Goal: Check status: Check status

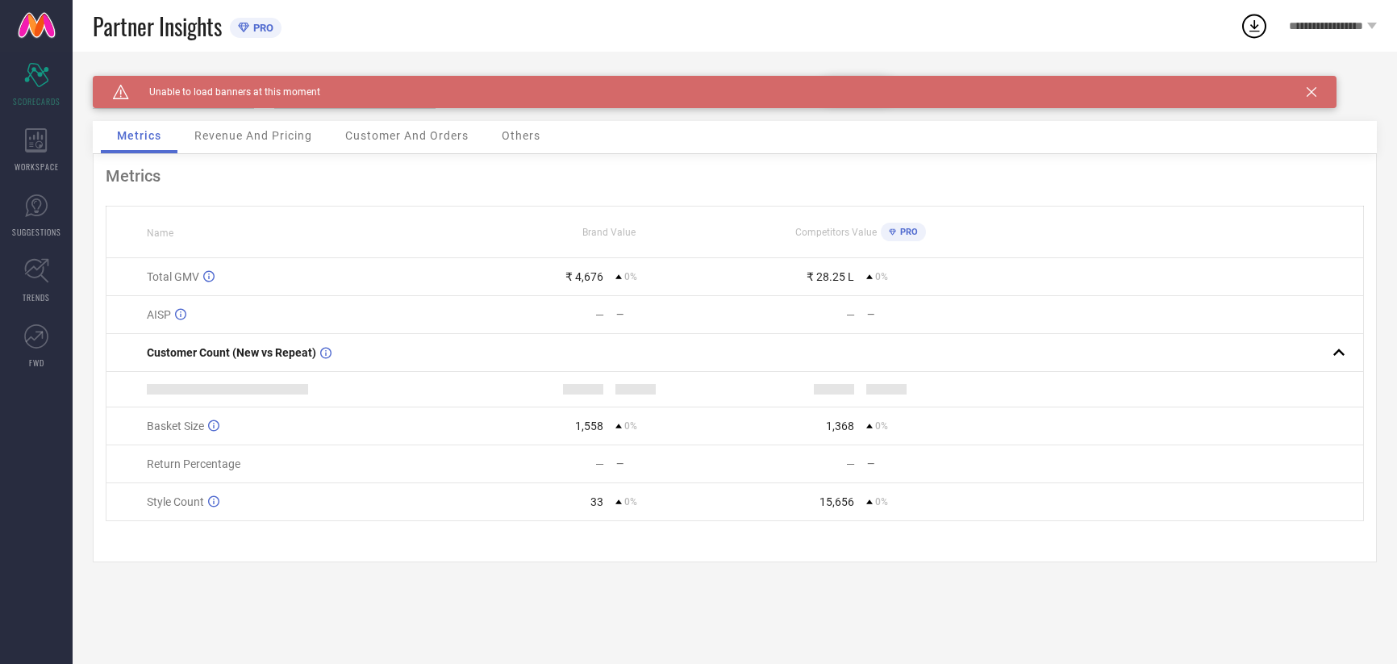
click at [1309, 93] on icon at bounding box center [1312, 92] width 10 height 10
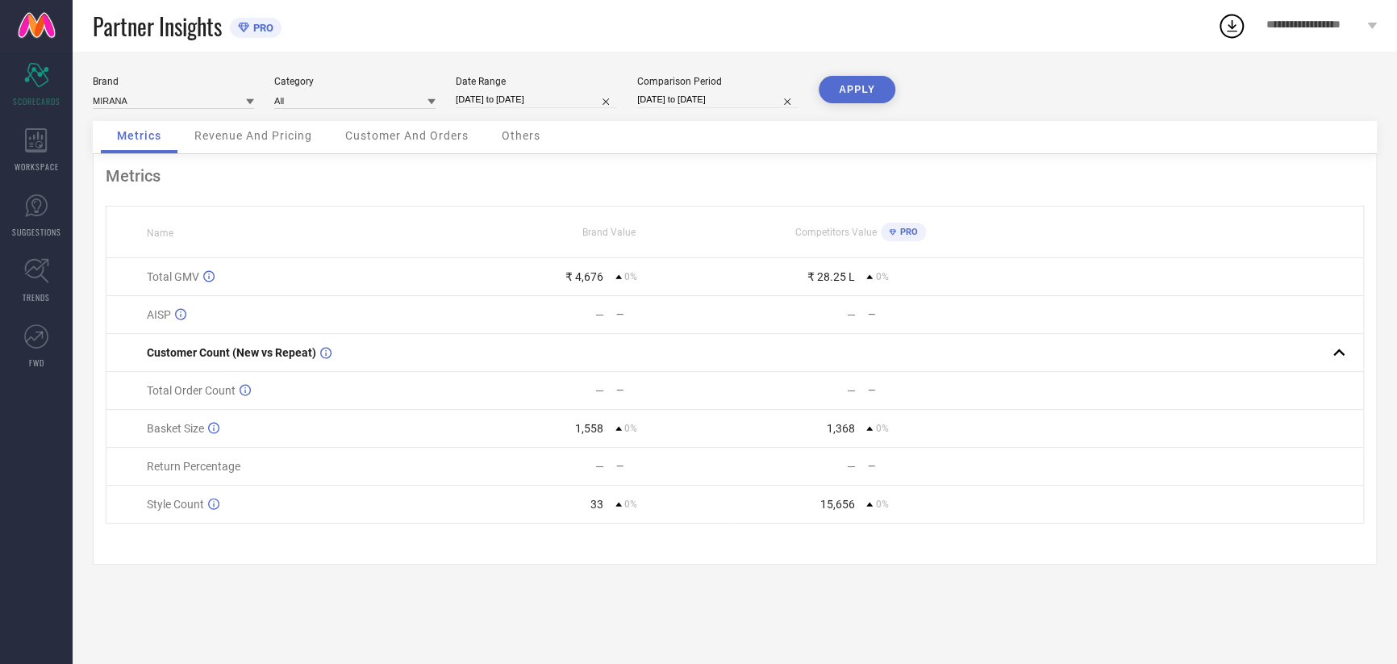
select select "9"
select select "2025"
select select "10"
select select "2025"
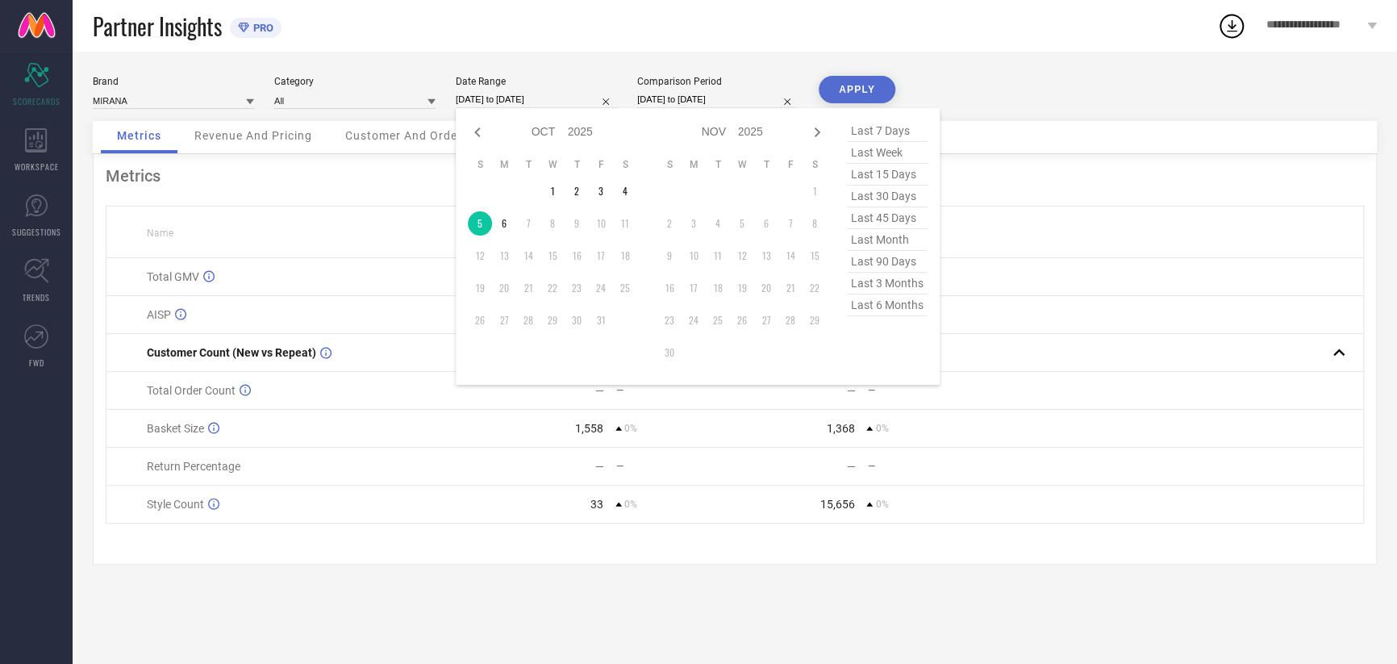
click at [478, 102] on input "[DATE] to [DATE]" at bounding box center [536, 99] width 161 height 17
click at [500, 218] on td "6" at bounding box center [504, 223] width 24 height 24
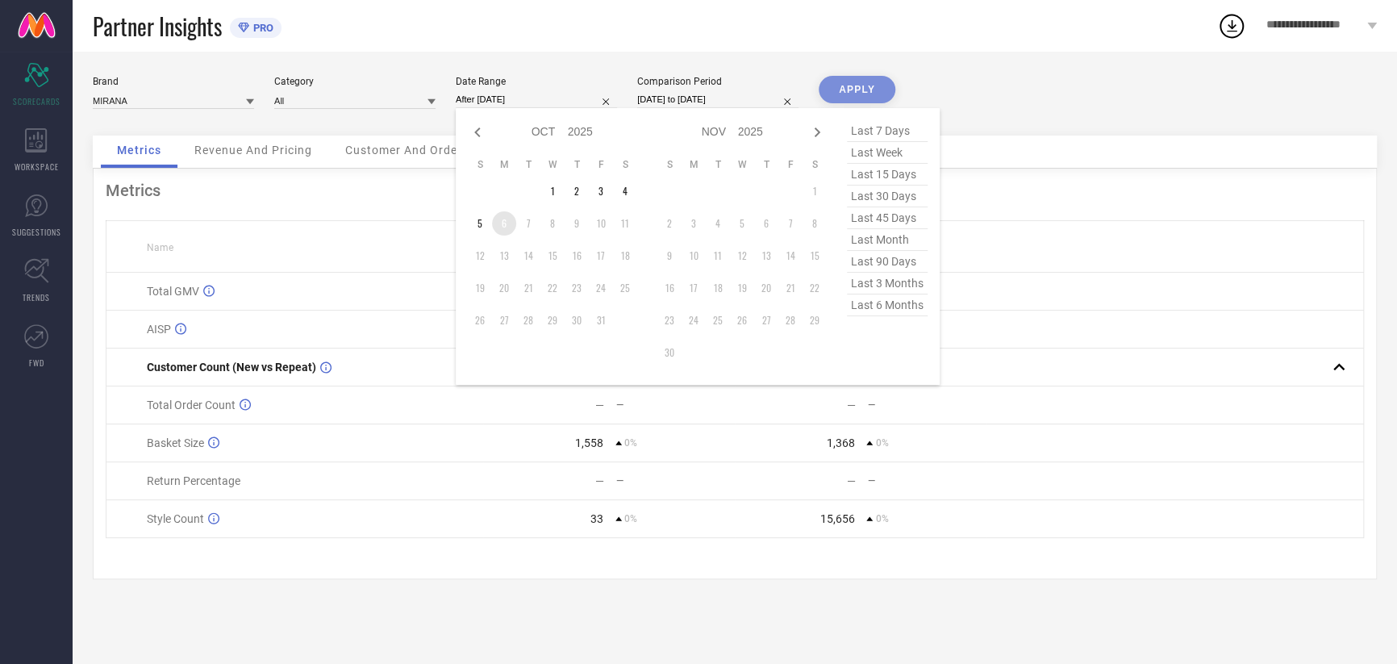
type input "[DATE] to [DATE]"
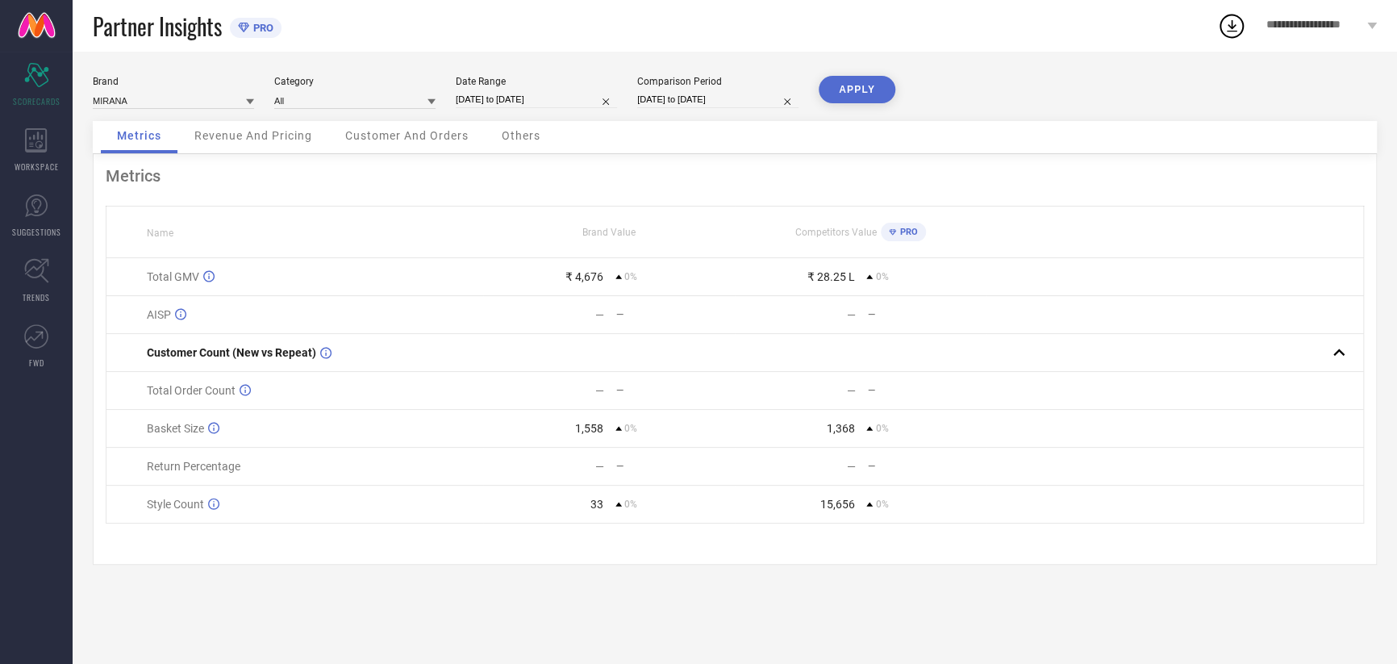
click at [679, 108] on div "[DATE] to [DATE]" at bounding box center [717, 99] width 161 height 17
select select "9"
select select "2025"
select select "10"
select select "2025"
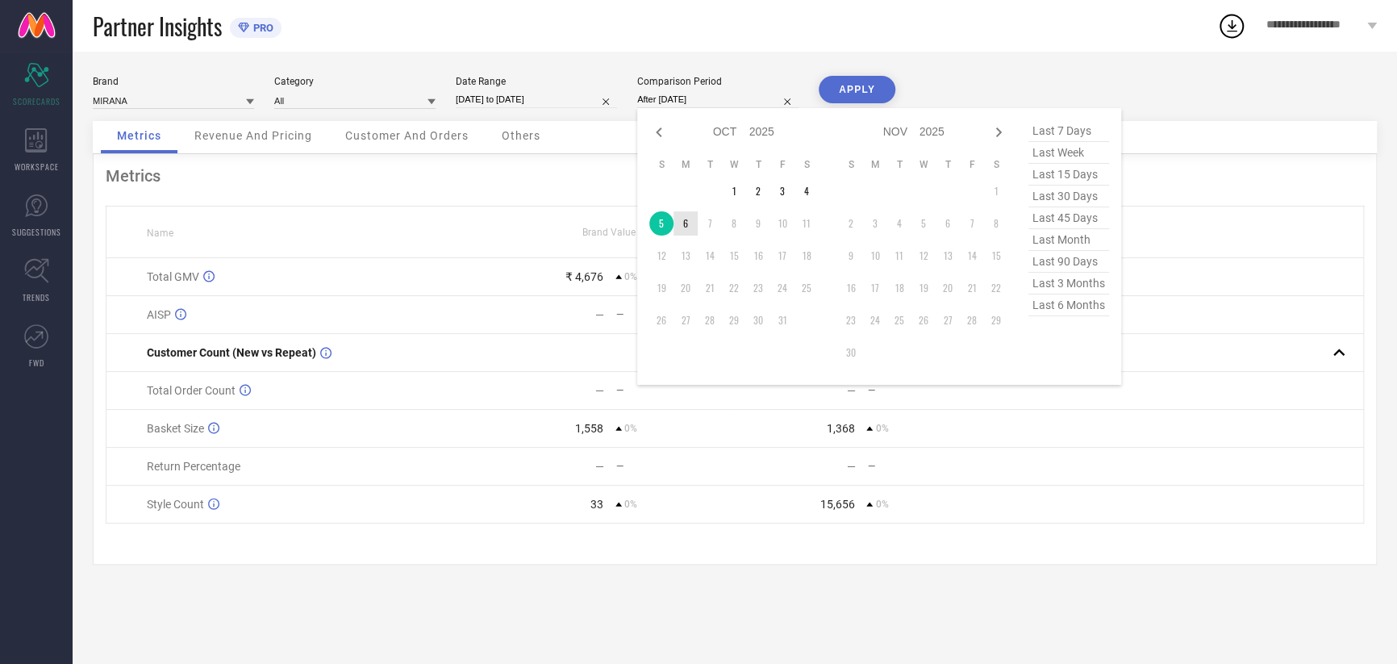
click at [686, 229] on td "6" at bounding box center [686, 223] width 24 height 24
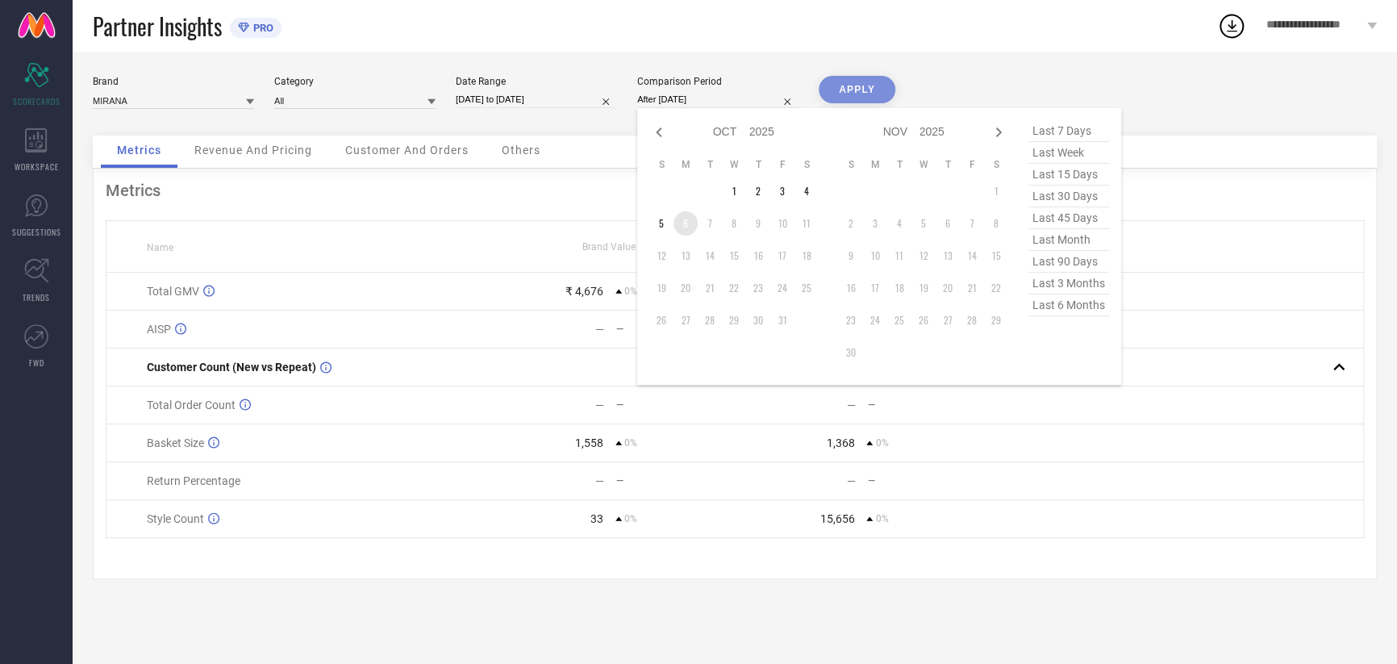
type input "[DATE] to [DATE]"
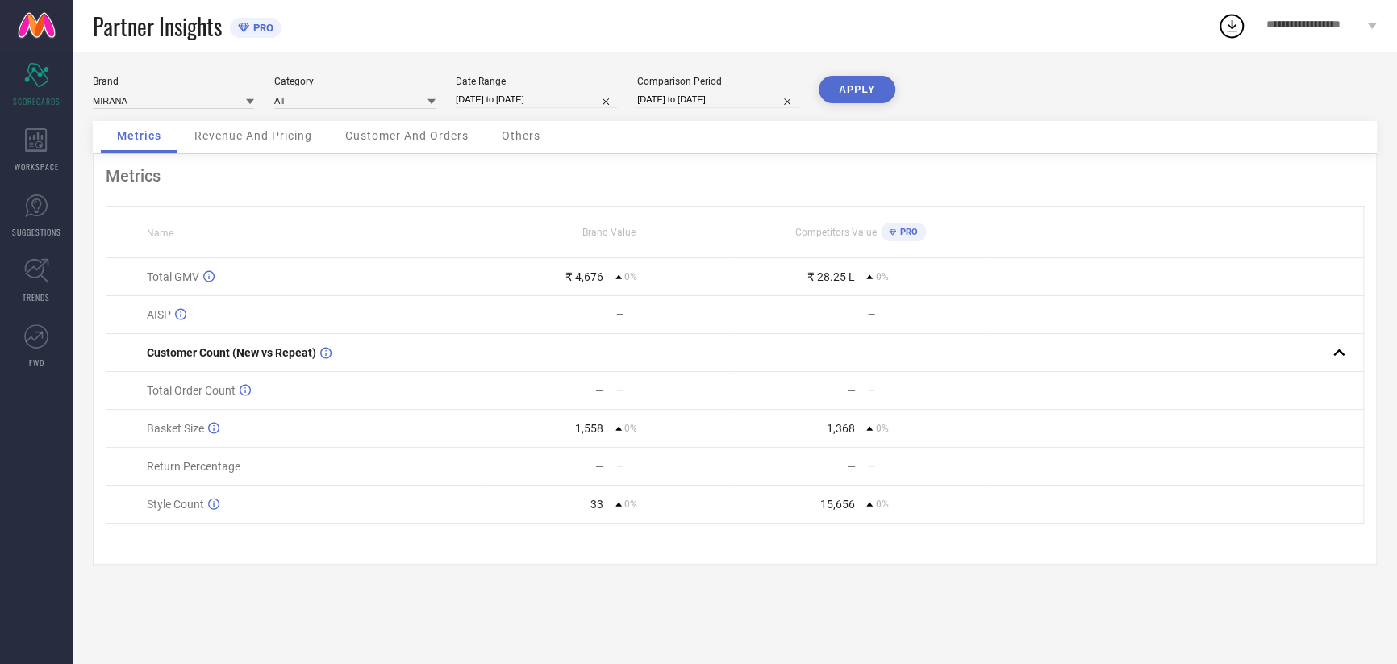
click at [867, 100] on button "APPLY" at bounding box center [857, 89] width 77 height 27
select select "9"
select select "2025"
select select "10"
select select "2025"
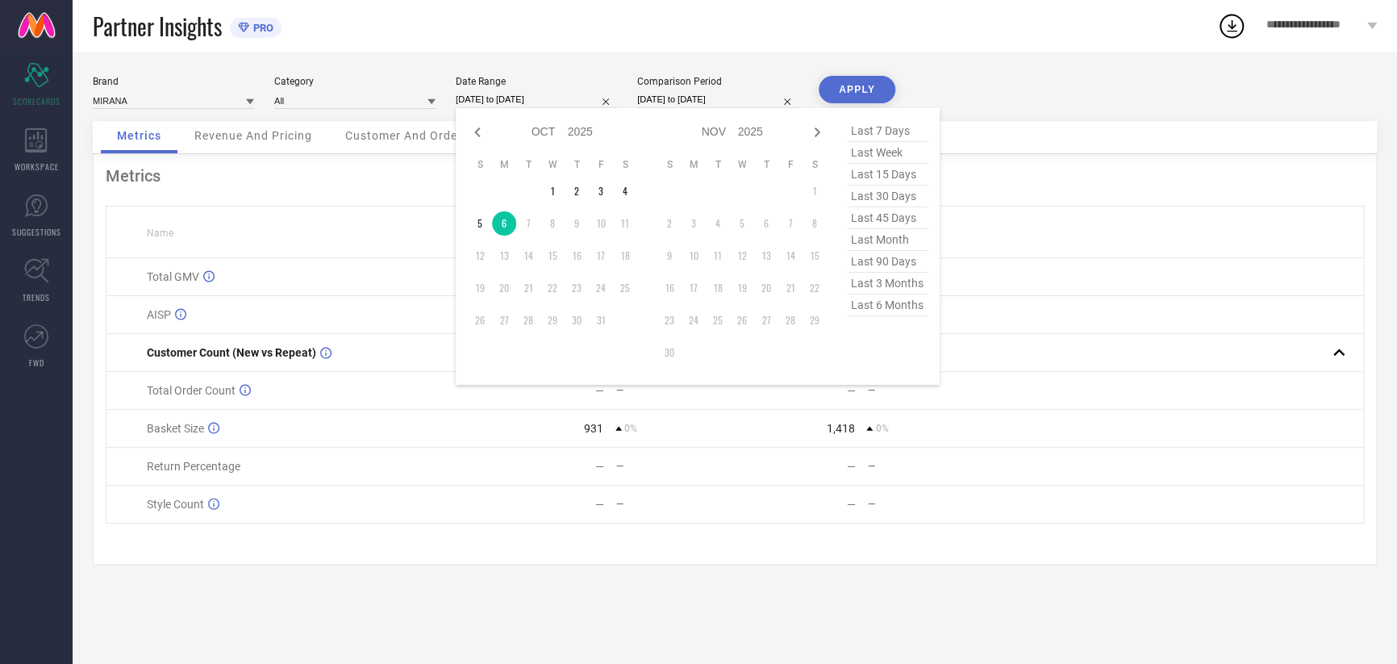
click at [531, 105] on input "[DATE] to [DATE]" at bounding box center [536, 99] width 161 height 17
click at [627, 192] on td "4" at bounding box center [625, 191] width 24 height 24
type input "[DATE] to [DATE]"
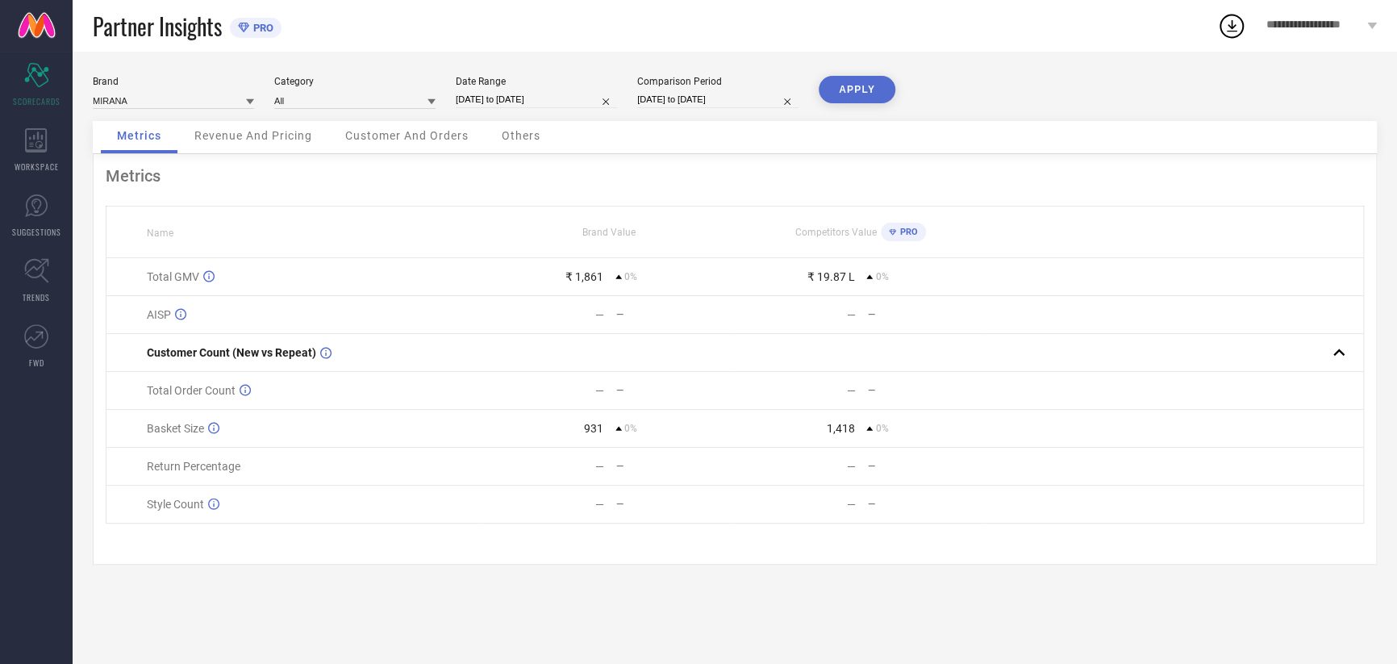
click at [707, 103] on input "[DATE] to [DATE]" at bounding box center [717, 99] width 161 height 17
select select "9"
select select "2025"
select select "10"
select select "2025"
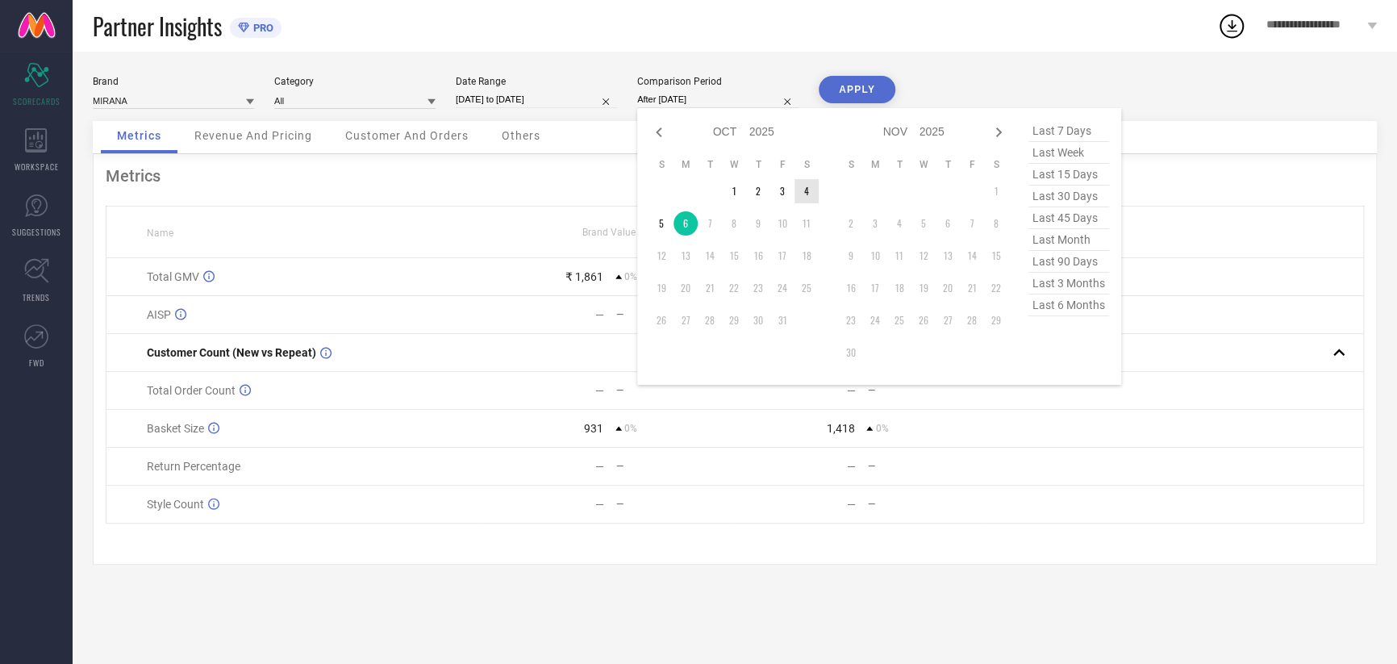
click at [798, 194] on td "4" at bounding box center [807, 191] width 24 height 24
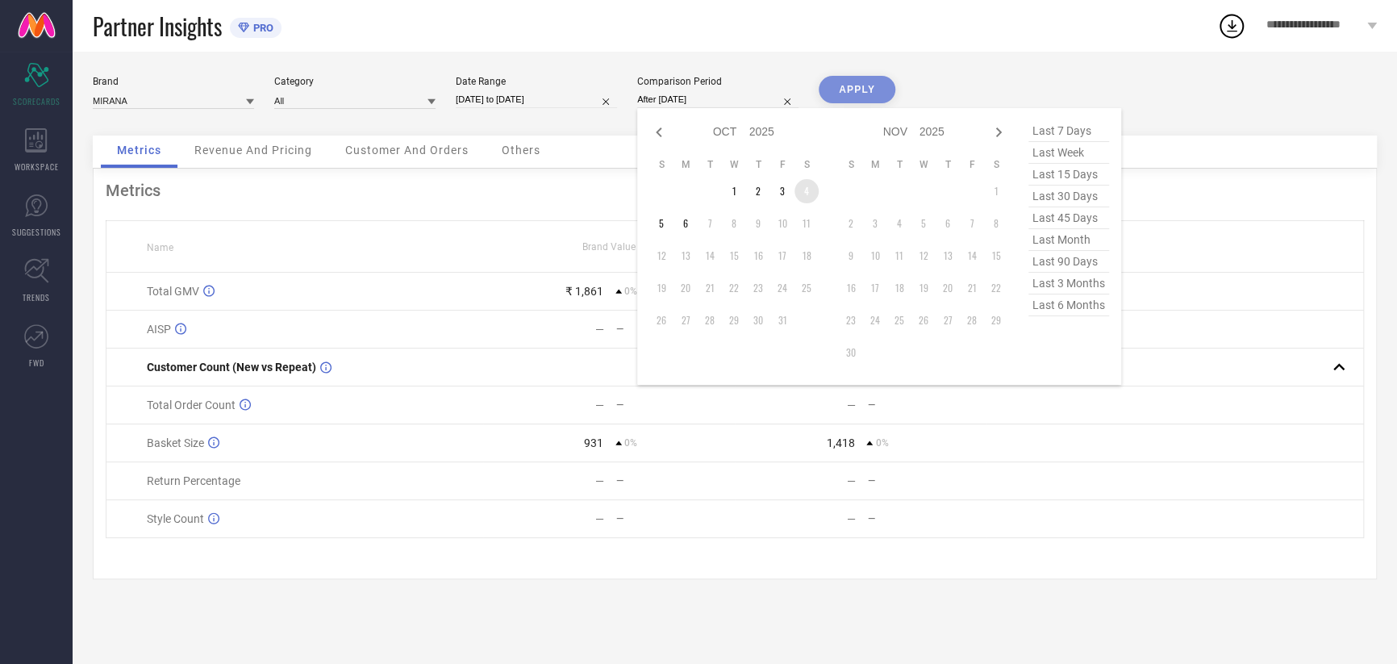
type input "[DATE] to [DATE]"
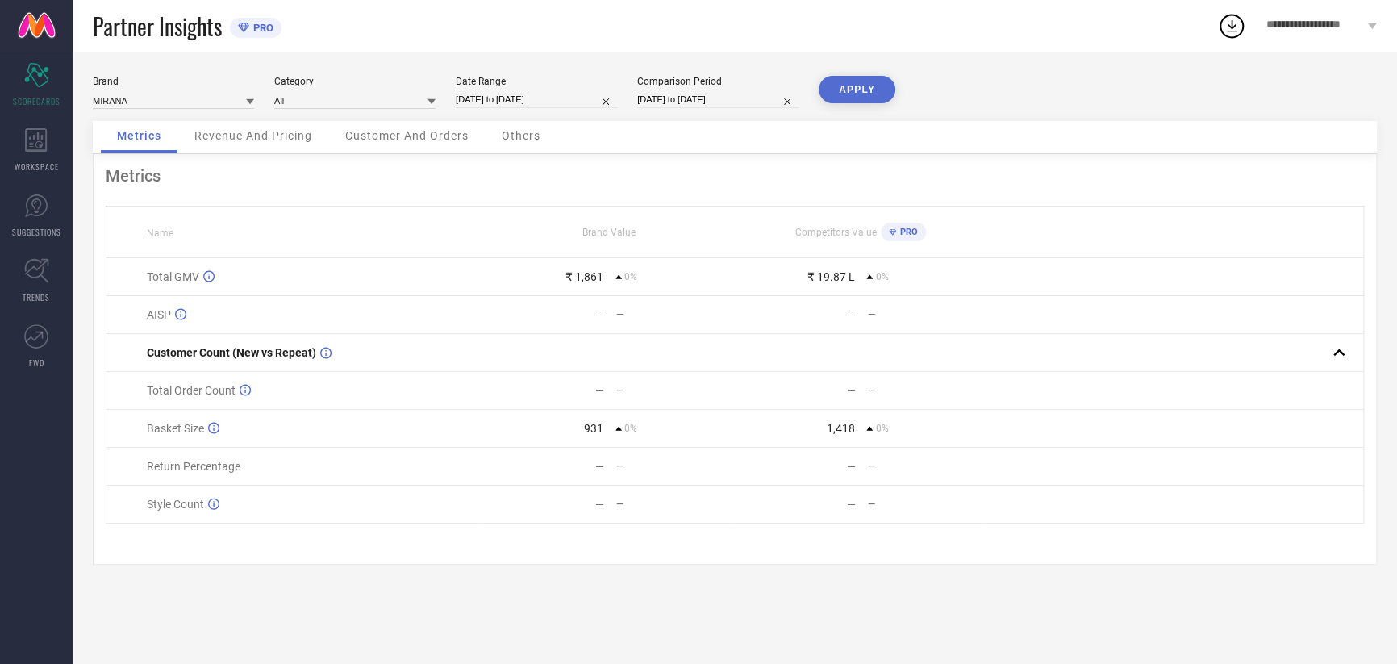
click at [862, 86] on button "APPLY" at bounding box center [857, 89] width 77 height 27
select select "9"
select select "2025"
select select "10"
select select "2025"
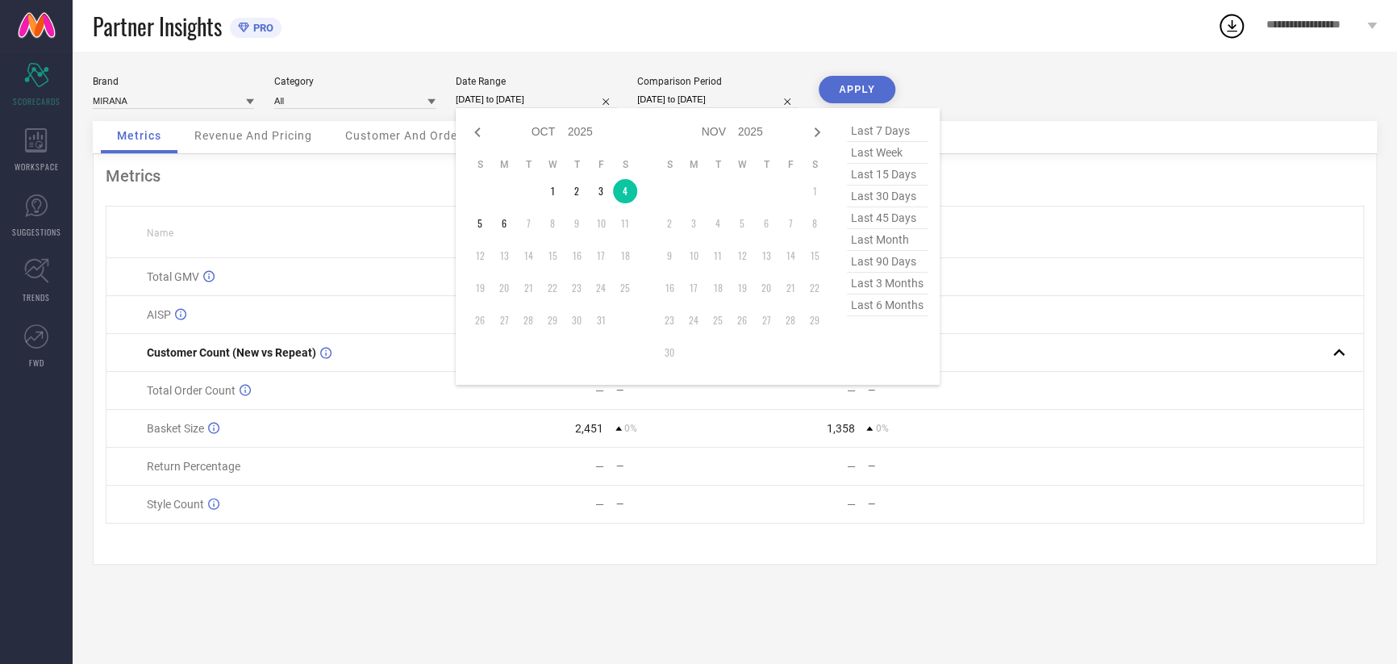
click at [477, 102] on input "[DATE] to [DATE]" at bounding box center [536, 99] width 161 height 17
click at [503, 226] on td "6" at bounding box center [504, 223] width 24 height 24
type input "[DATE] to [DATE]"
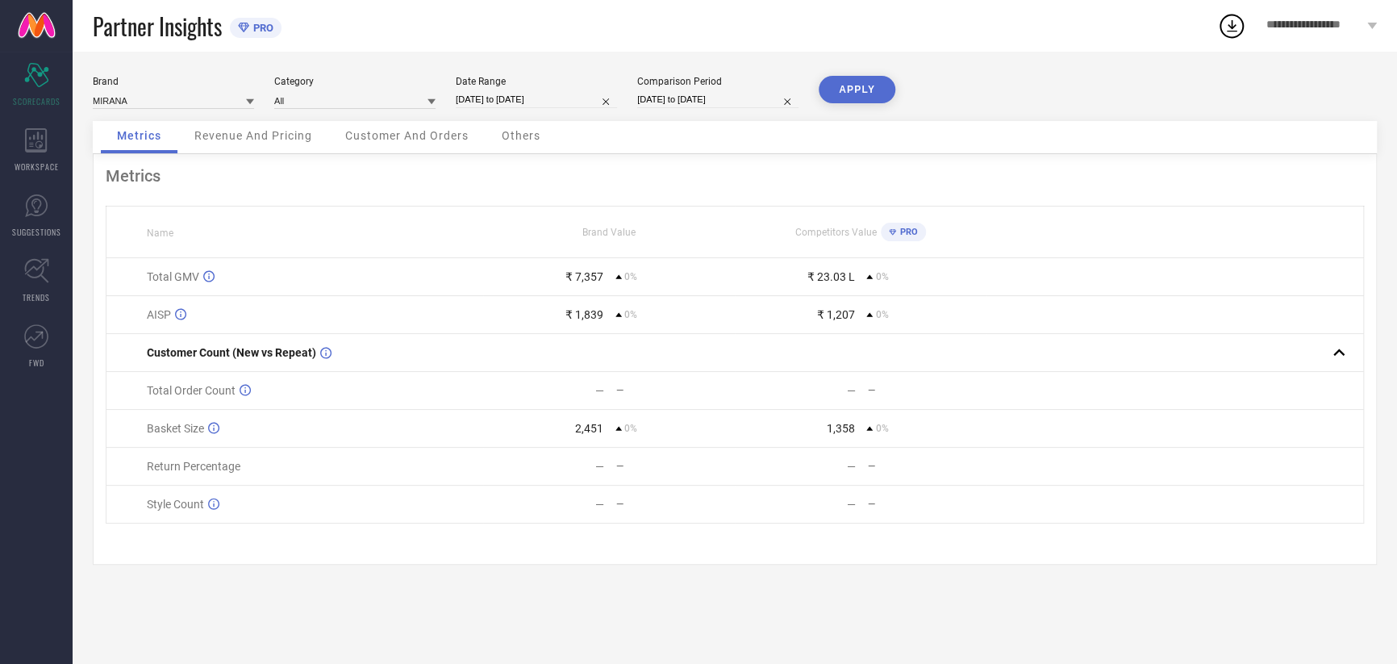
select select "9"
select select "2025"
select select "10"
select select "2025"
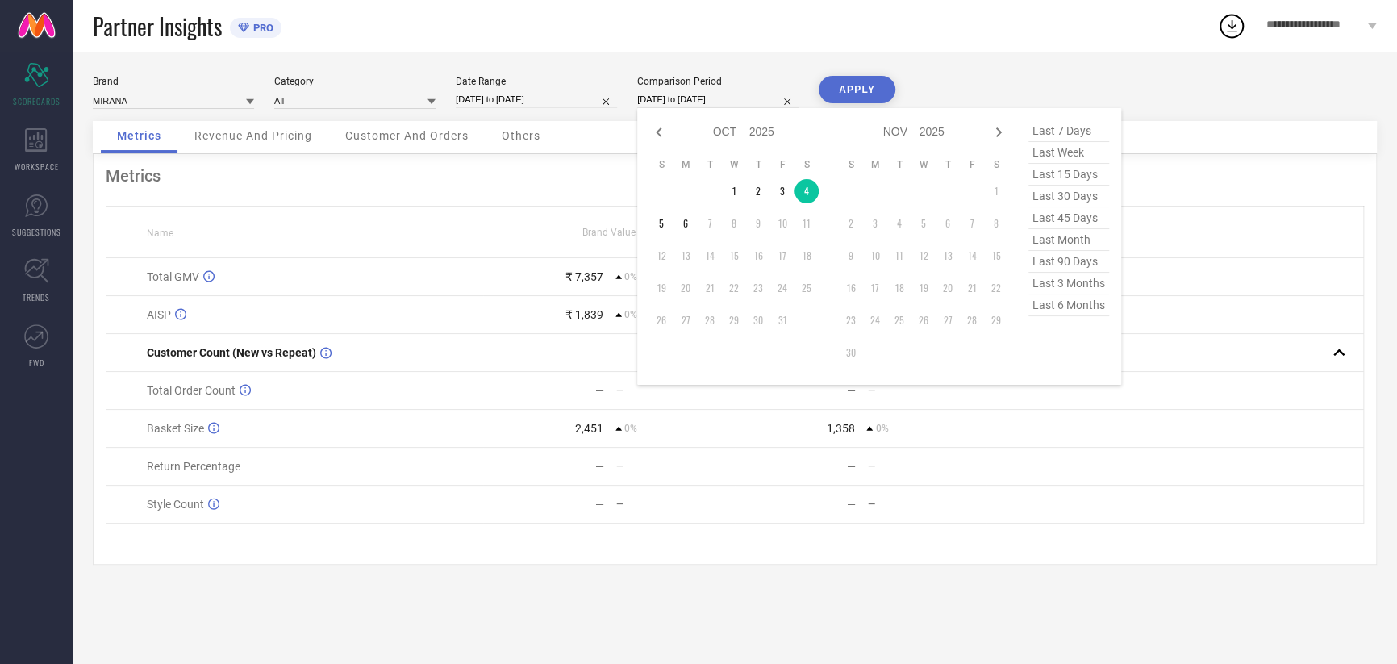
click at [709, 108] on div "[DATE] to [DATE] Jan Feb Mar Apr May Jun [DATE] Aug Sep Oct Nov [DATE] 2016 201…" at bounding box center [717, 99] width 161 height 17
click at [691, 231] on td "6" at bounding box center [686, 223] width 24 height 24
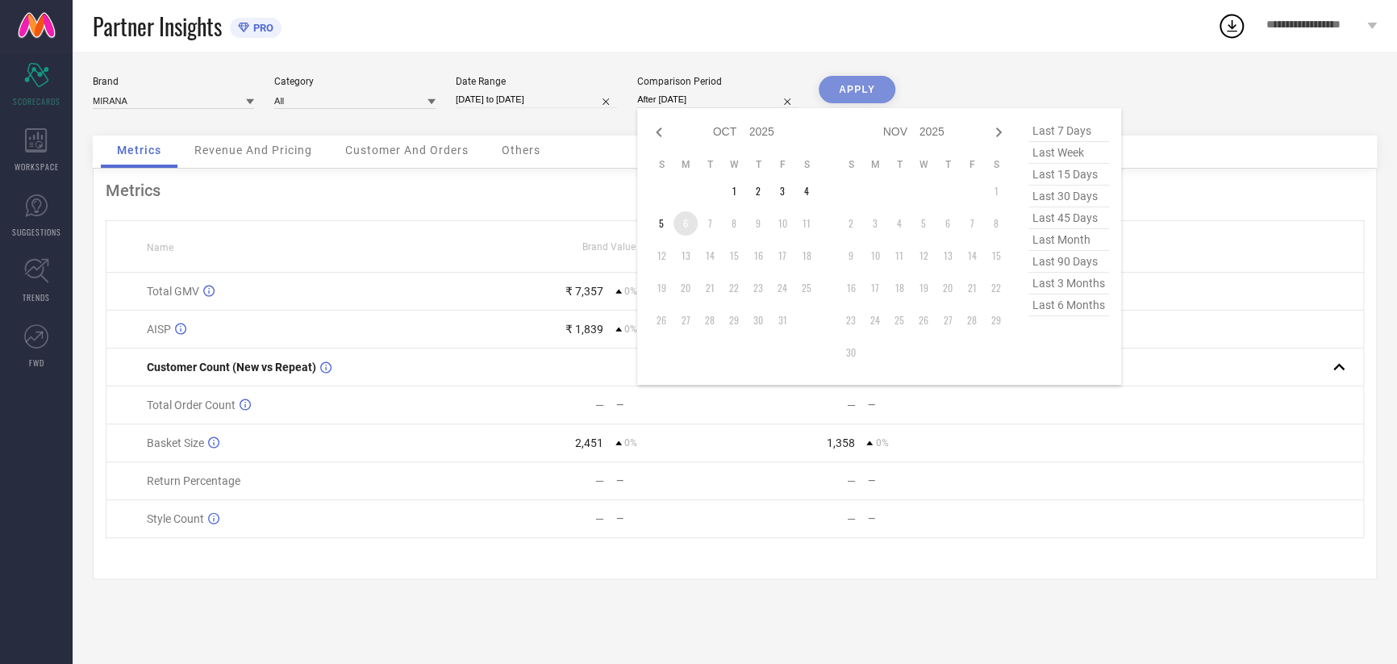
type input "[DATE] to [DATE]"
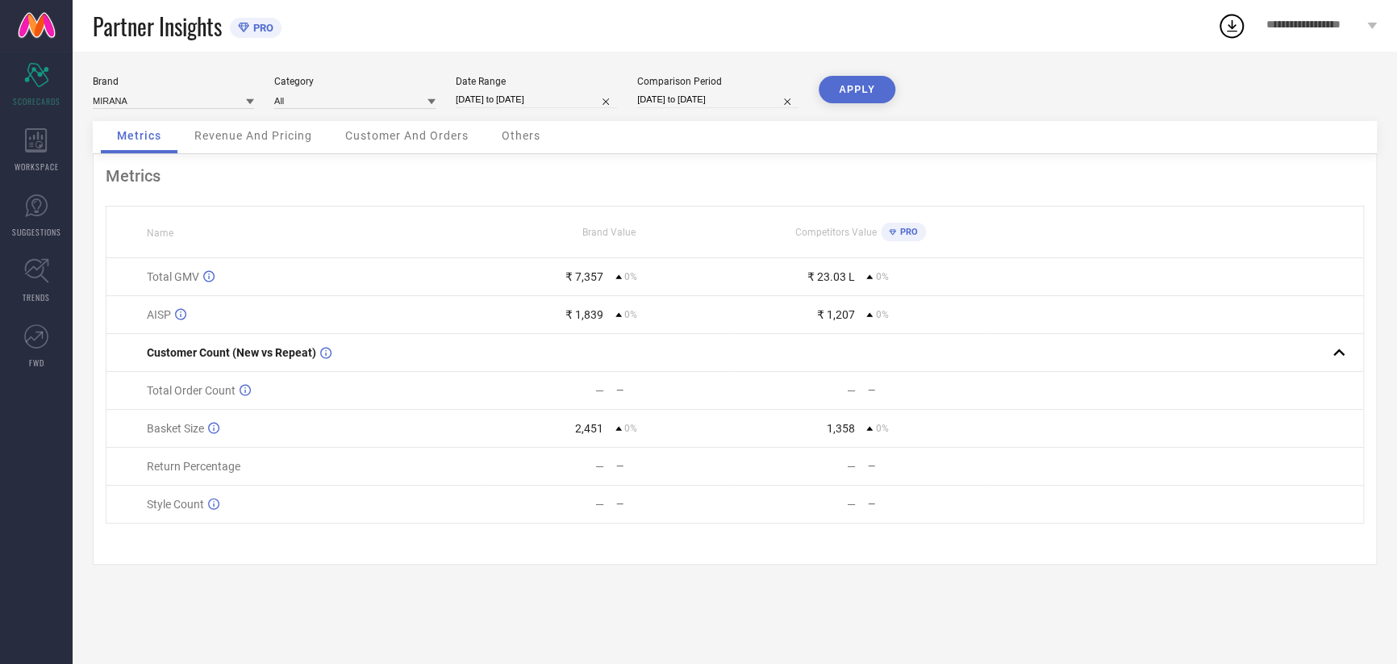
click at [870, 94] on button "APPLY" at bounding box center [857, 89] width 77 height 27
